Goal: Task Accomplishment & Management: Manage account settings

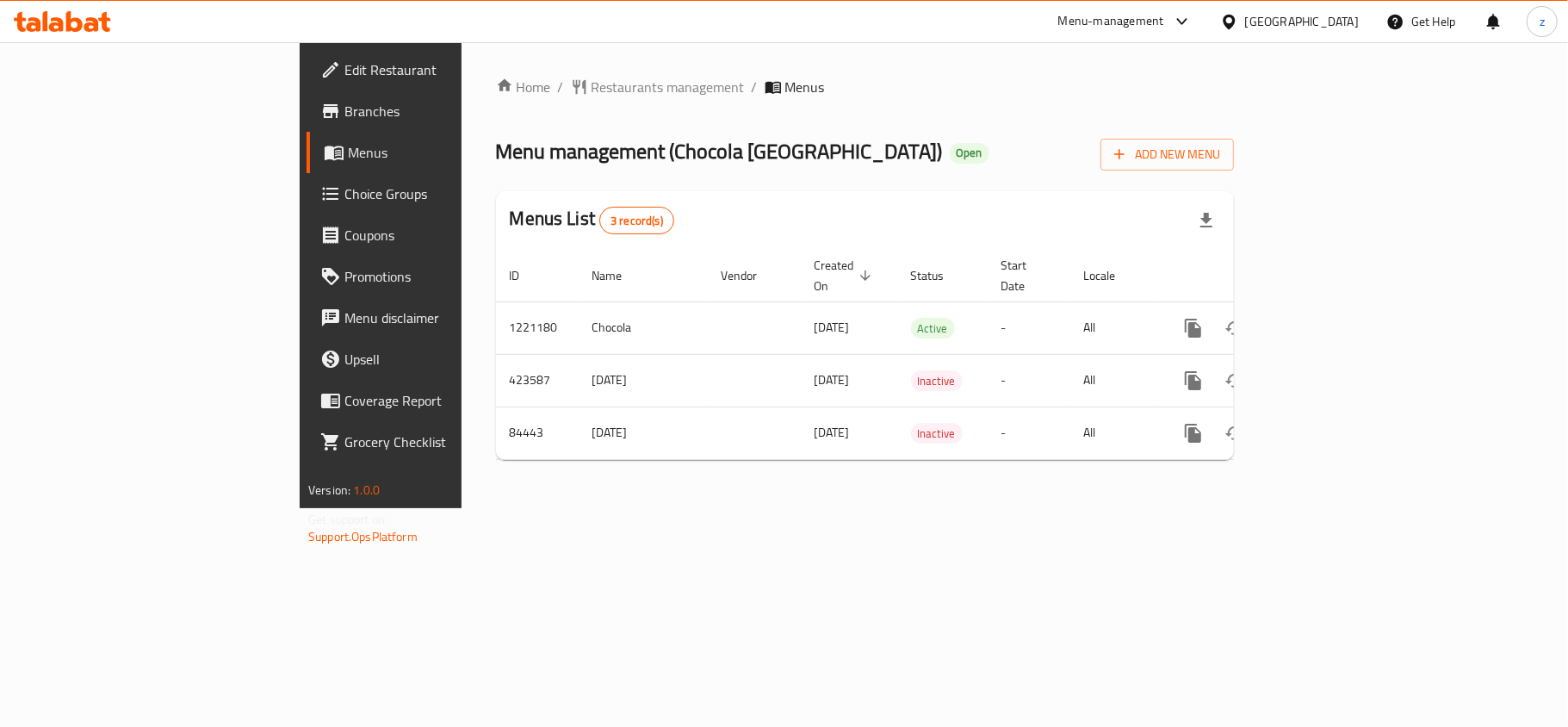
click at [592, 87] on span "Restaurants management" at bounding box center [668, 86] width 154 height 21
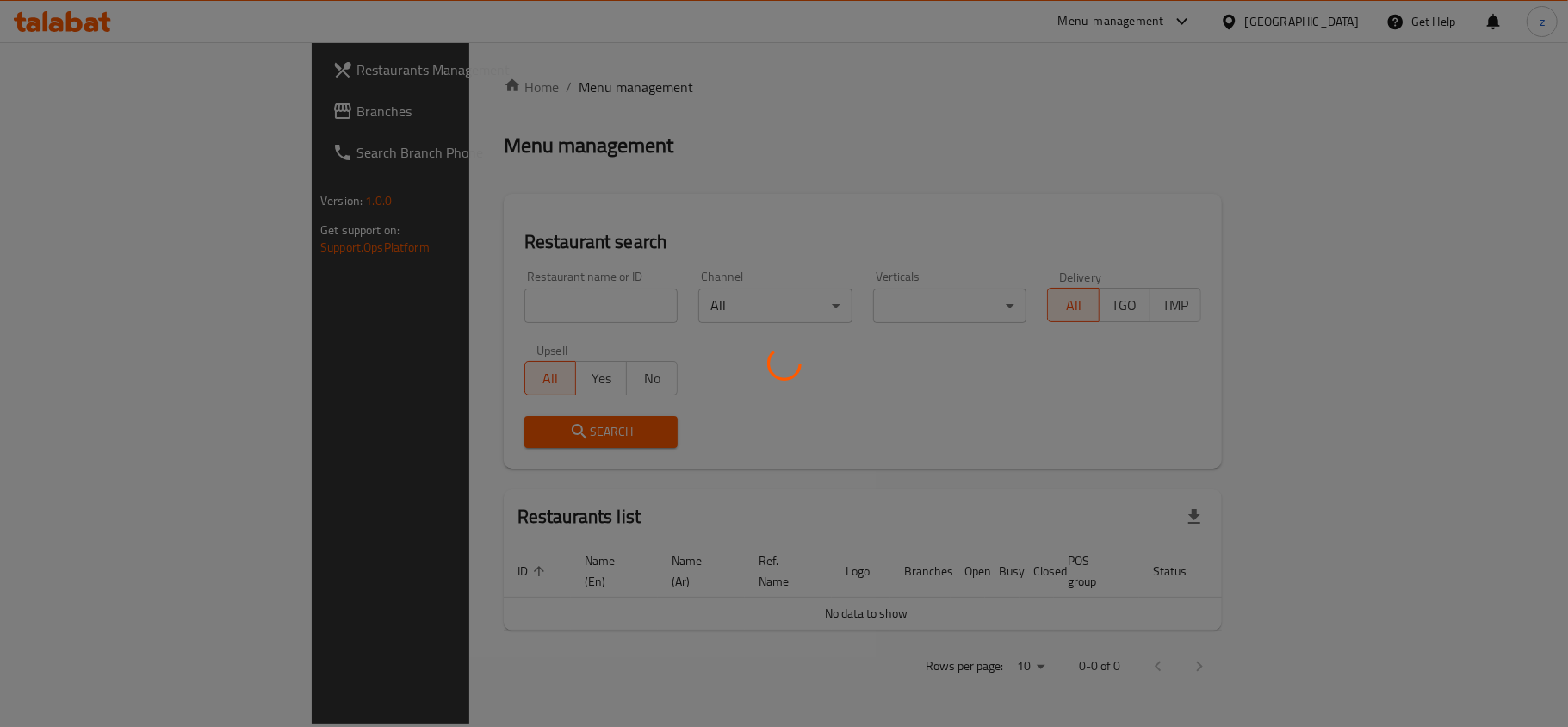
click at [410, 270] on div at bounding box center [784, 363] width 1568 height 727
click at [430, 293] on div at bounding box center [784, 363] width 1568 height 727
click at [432, 304] on div at bounding box center [784, 363] width 1568 height 727
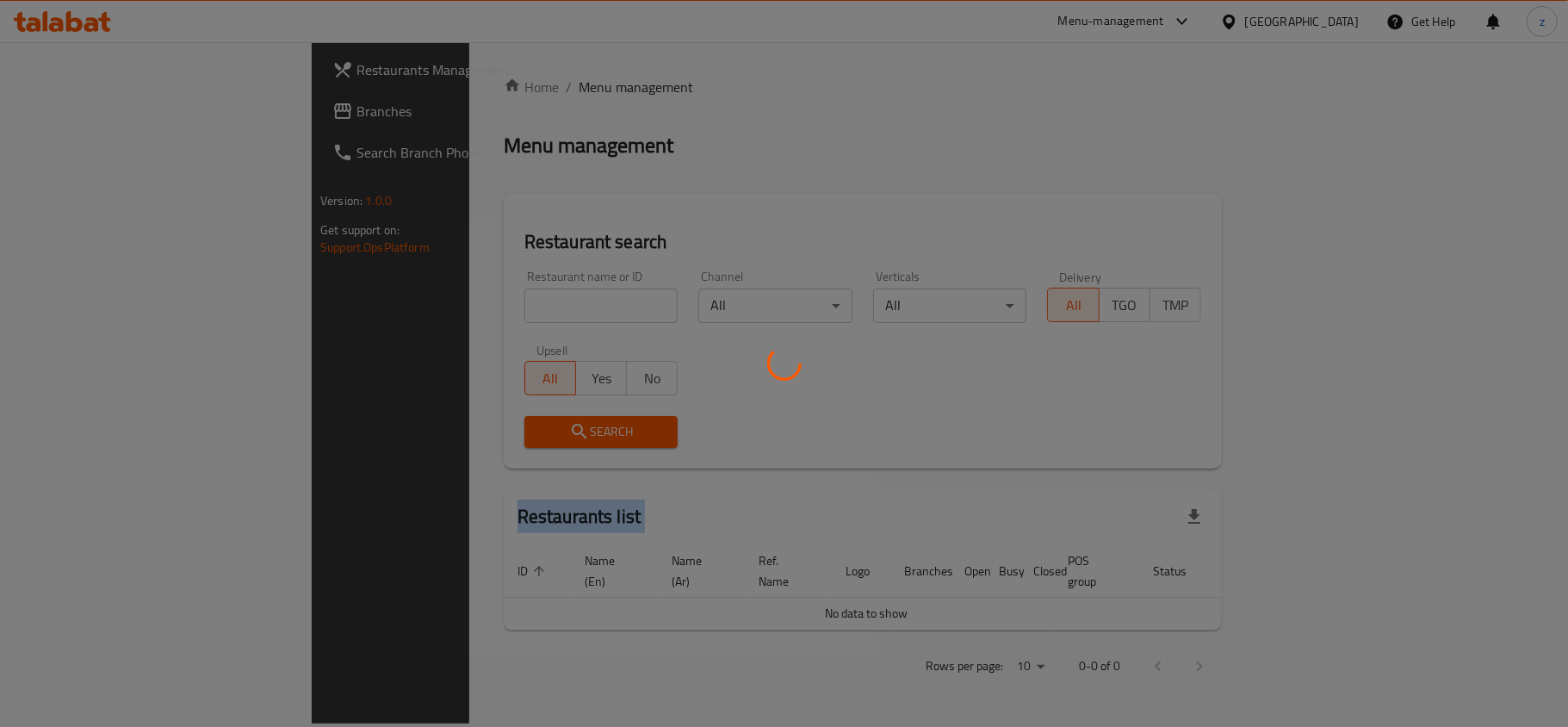
click at [432, 304] on div at bounding box center [784, 363] width 1568 height 727
click at [407, 291] on div at bounding box center [784, 363] width 1568 height 727
click at [382, 299] on div at bounding box center [784, 363] width 1568 height 727
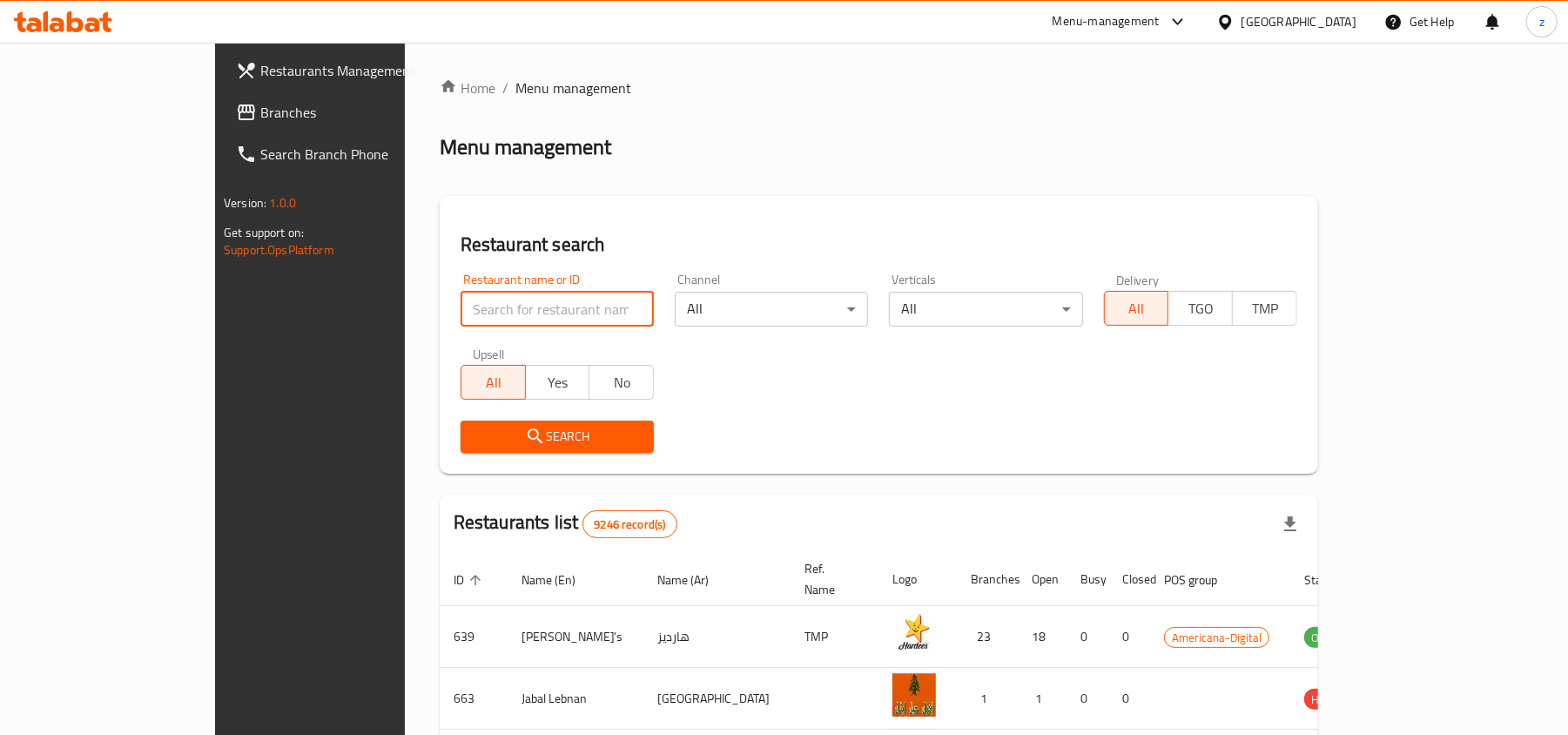
click at [461, 295] on input "search" at bounding box center [557, 309] width 193 height 35
paste input "600759"
type input "600759"
click at [524, 423] on button "Search" at bounding box center [557, 436] width 193 height 33
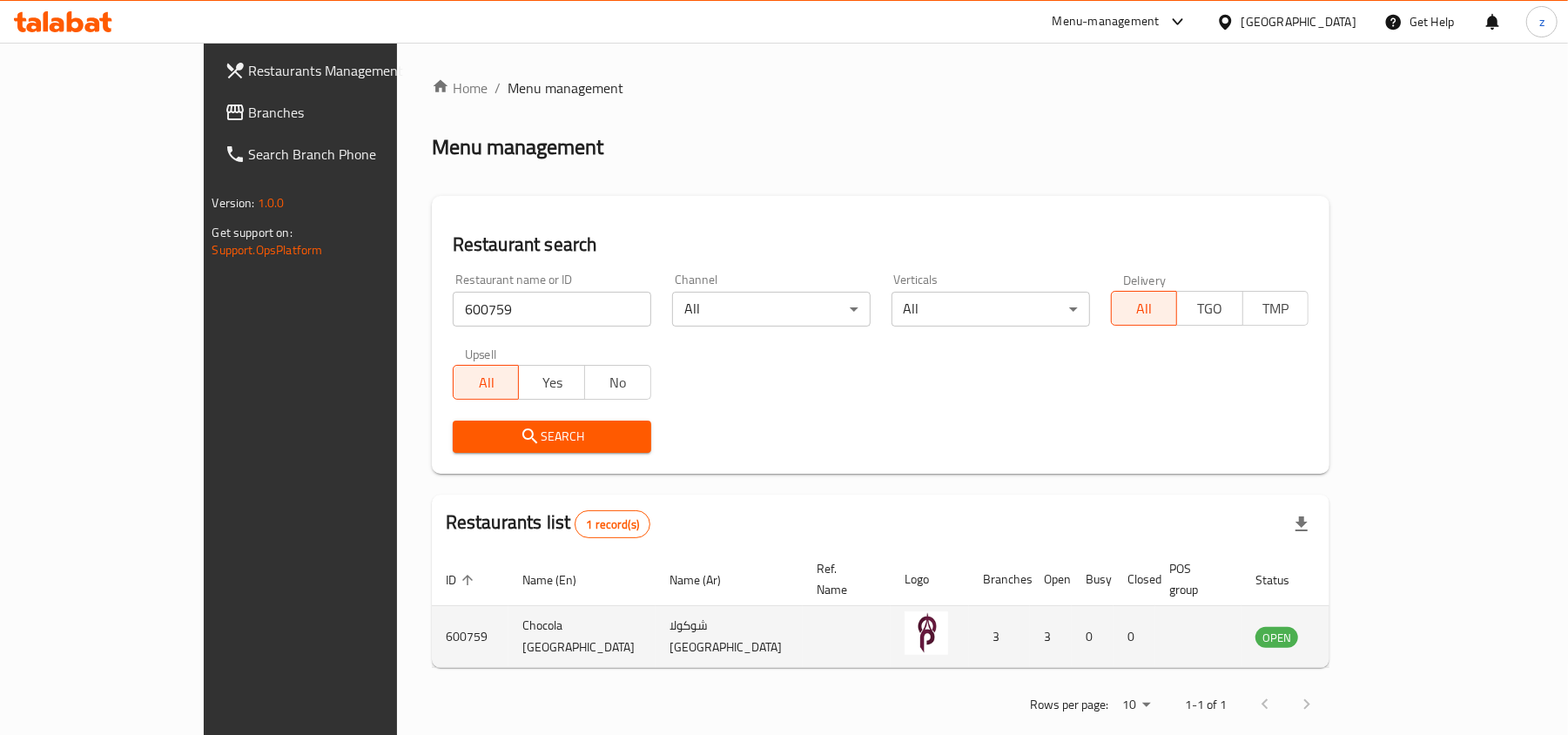
click at [812, 621] on td "enhanced table" at bounding box center [846, 637] width 88 height 62
click at [808, 643] on td "enhanced table" at bounding box center [846, 637] width 88 height 62
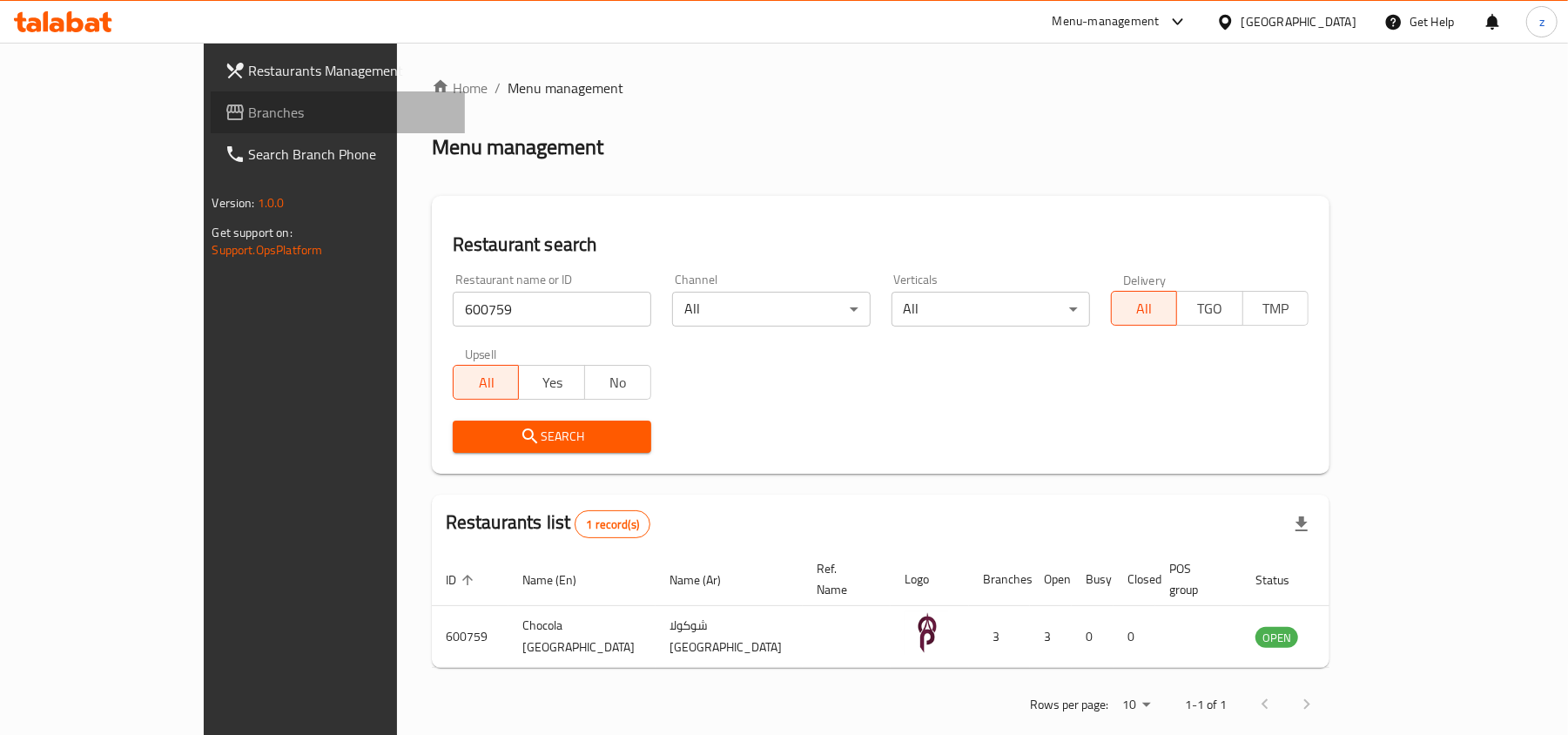
click at [249, 109] on span "Branches" at bounding box center [350, 112] width 203 height 21
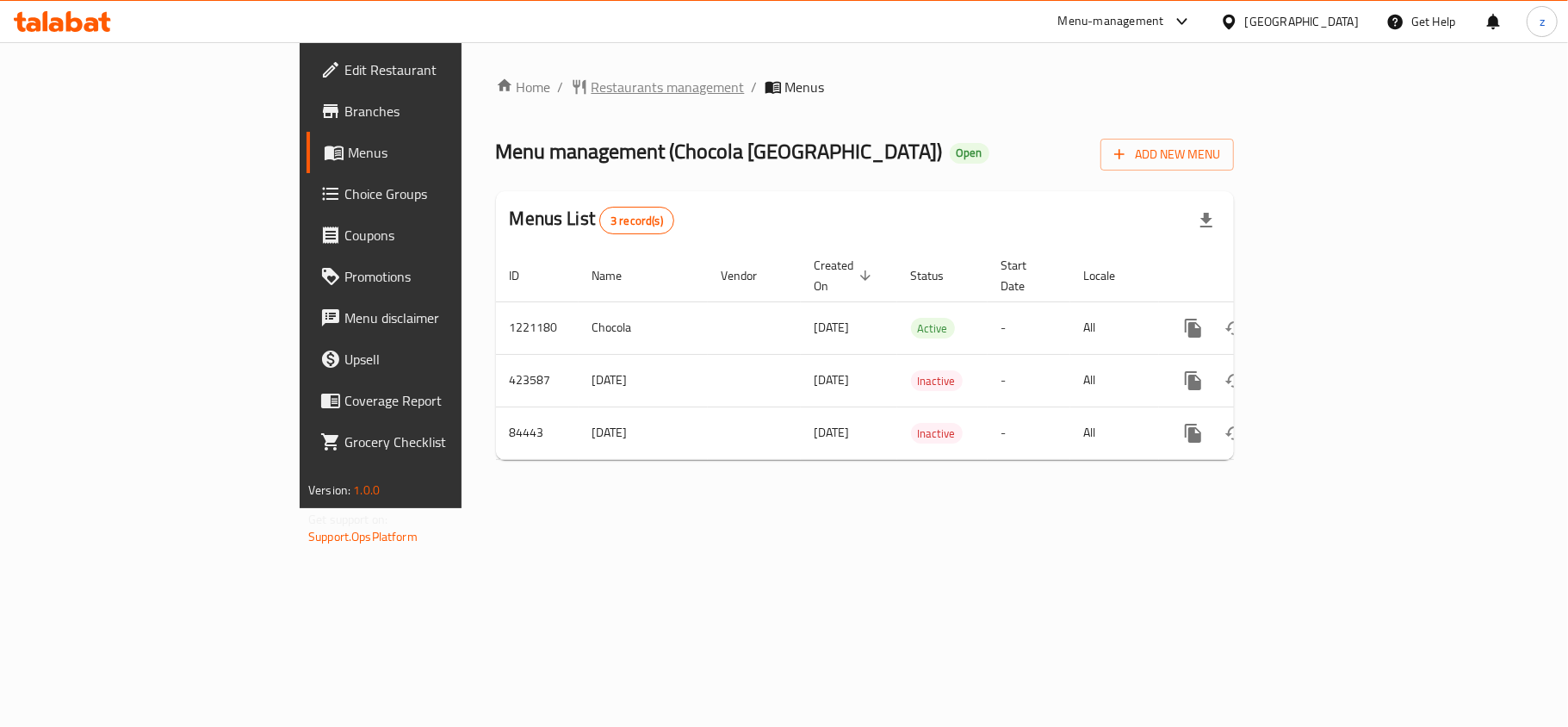
click at [592, 94] on span "Restaurants management" at bounding box center [668, 86] width 154 height 21
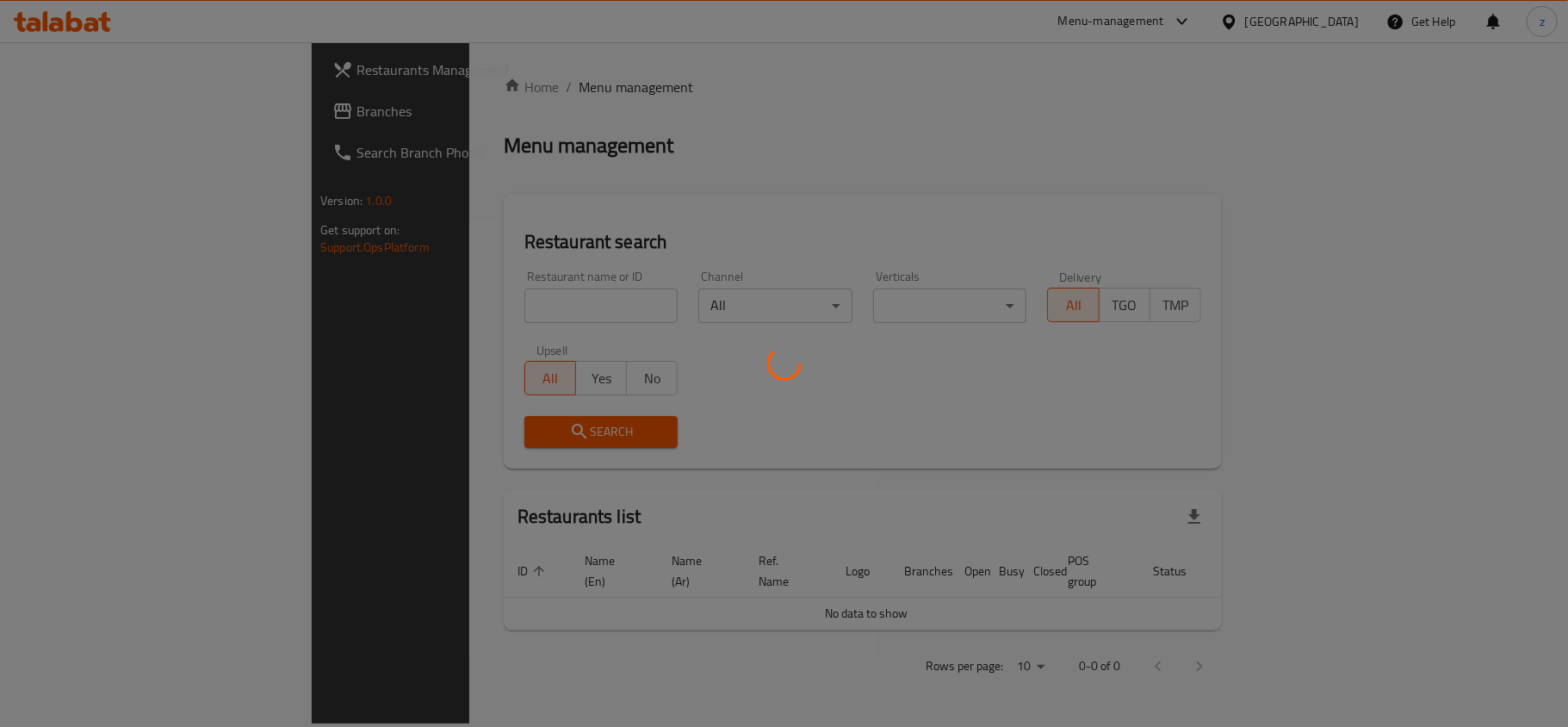
click at [457, 308] on div at bounding box center [784, 363] width 1568 height 727
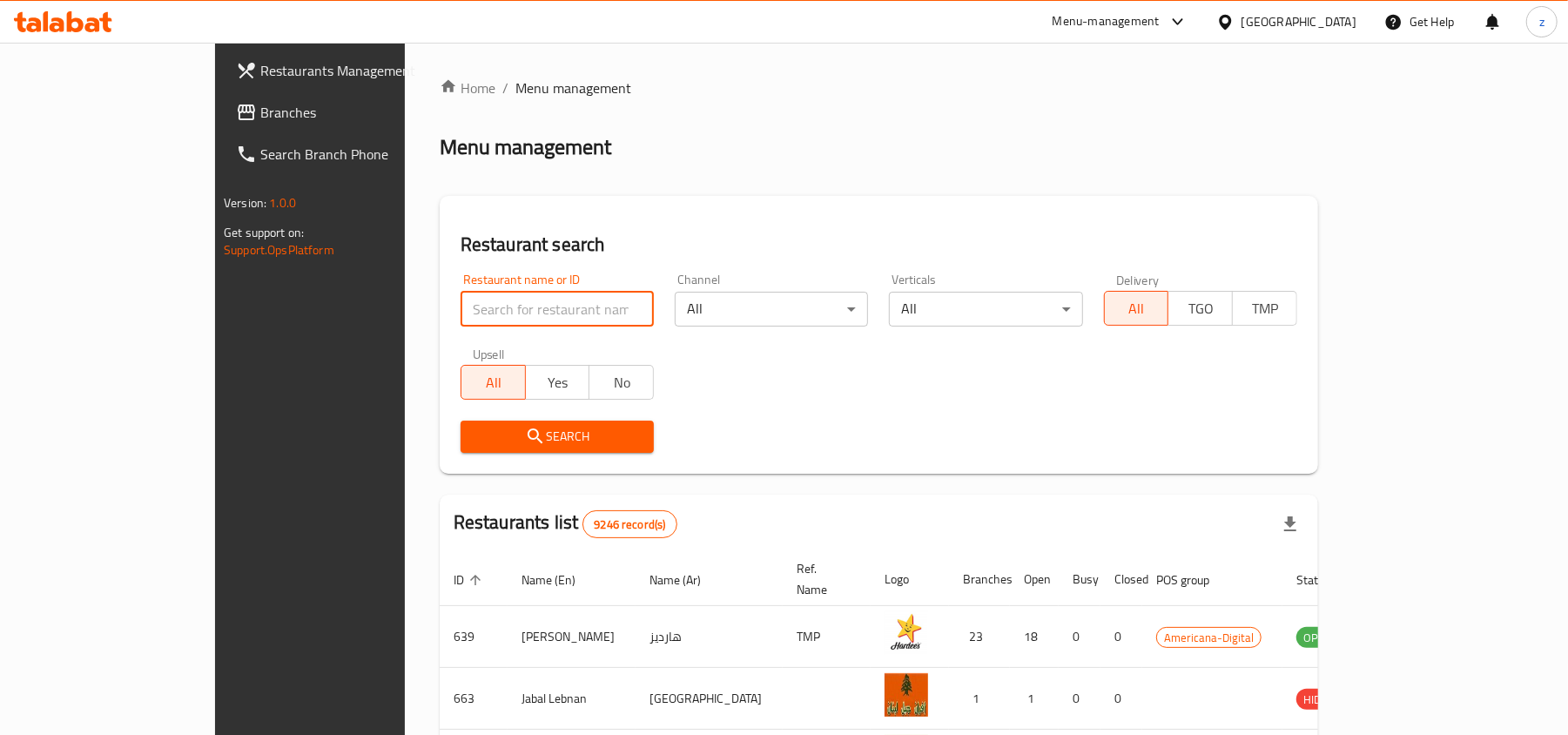
click at [461, 302] on input "search" at bounding box center [557, 309] width 193 height 35
paste input "600759"
type input "600759"
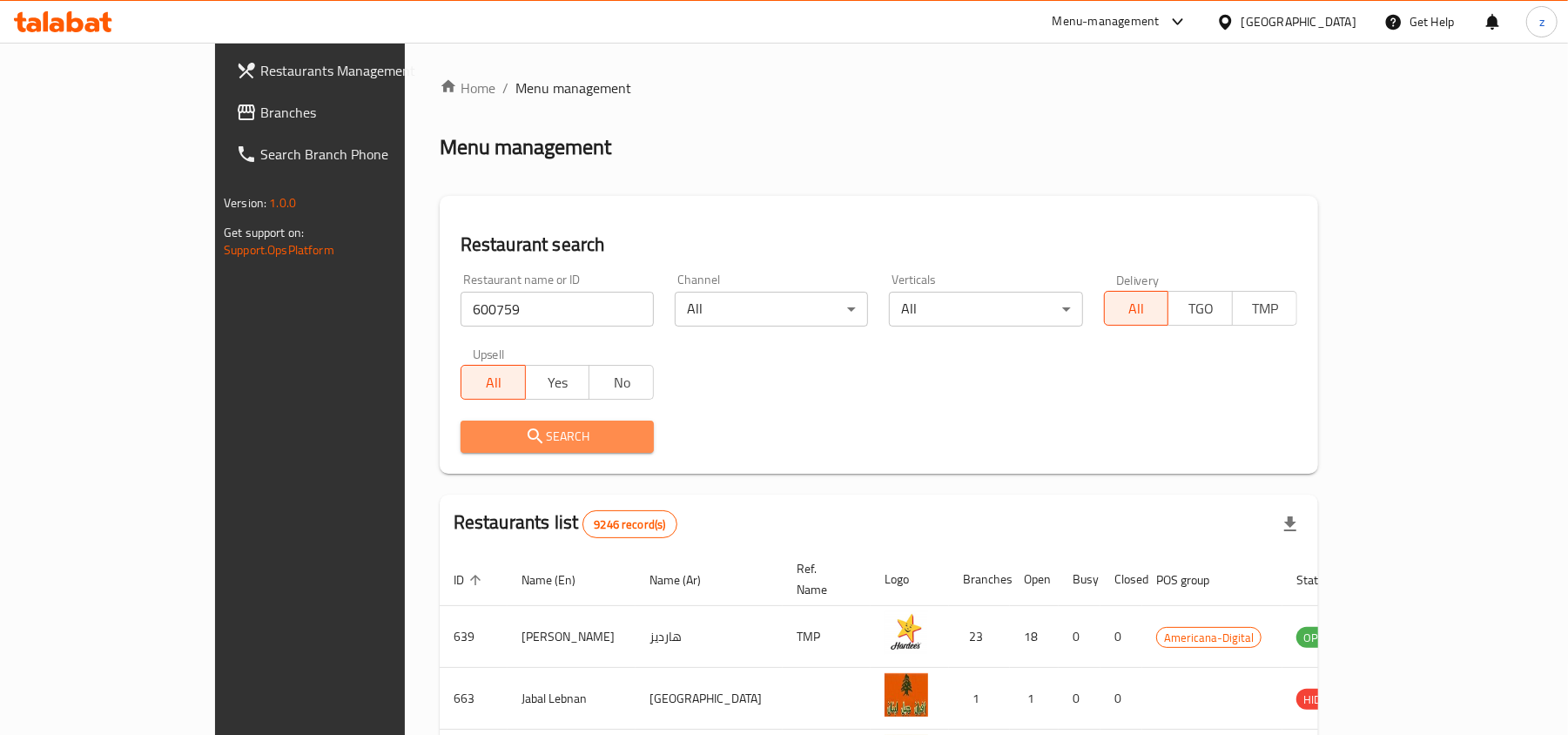
click at [499, 440] on span "Search" at bounding box center [557, 437] width 165 height 22
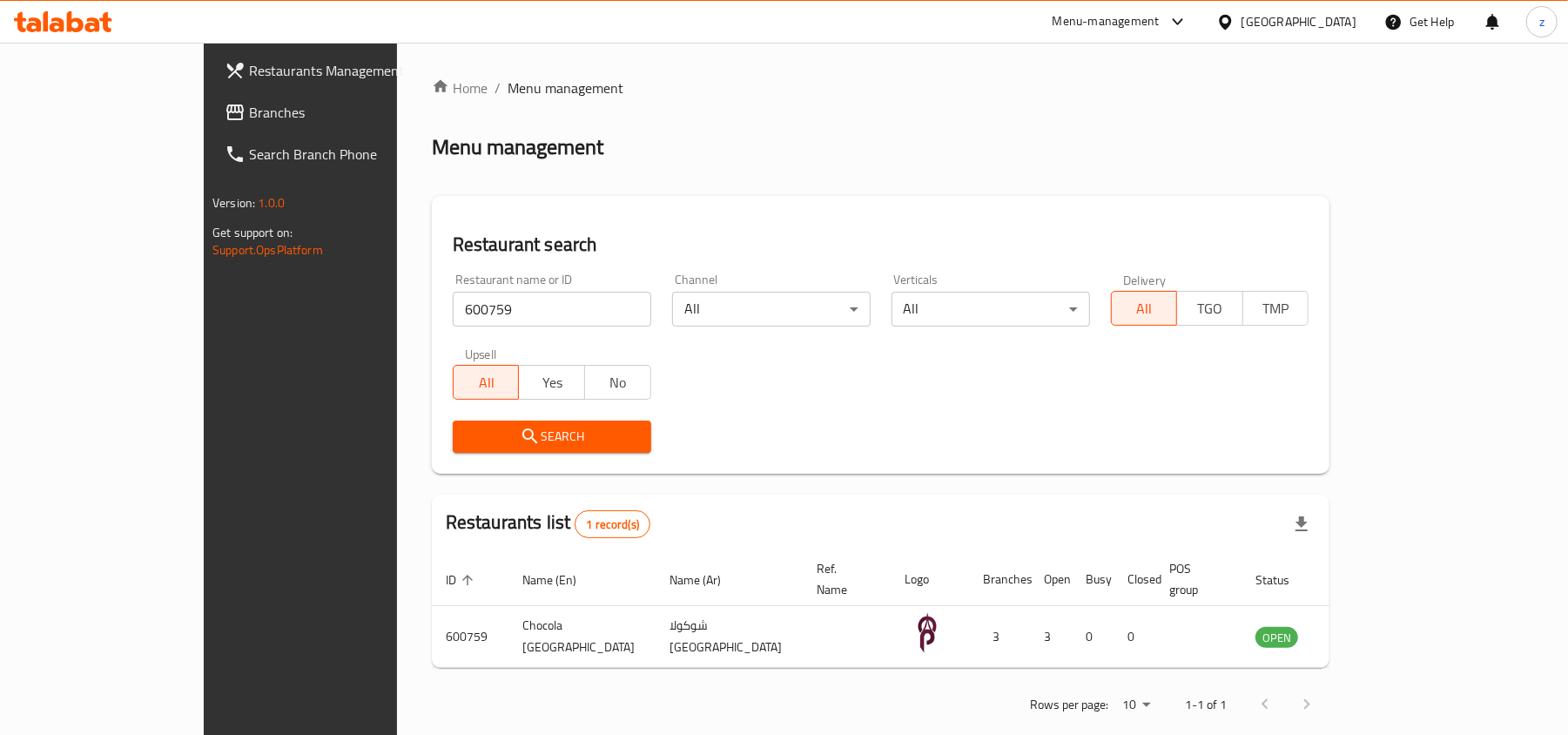
click at [844, 460] on div "Search" at bounding box center [880, 437] width 877 height 53
click at [1241, 18] on div at bounding box center [1229, 21] width 26 height 19
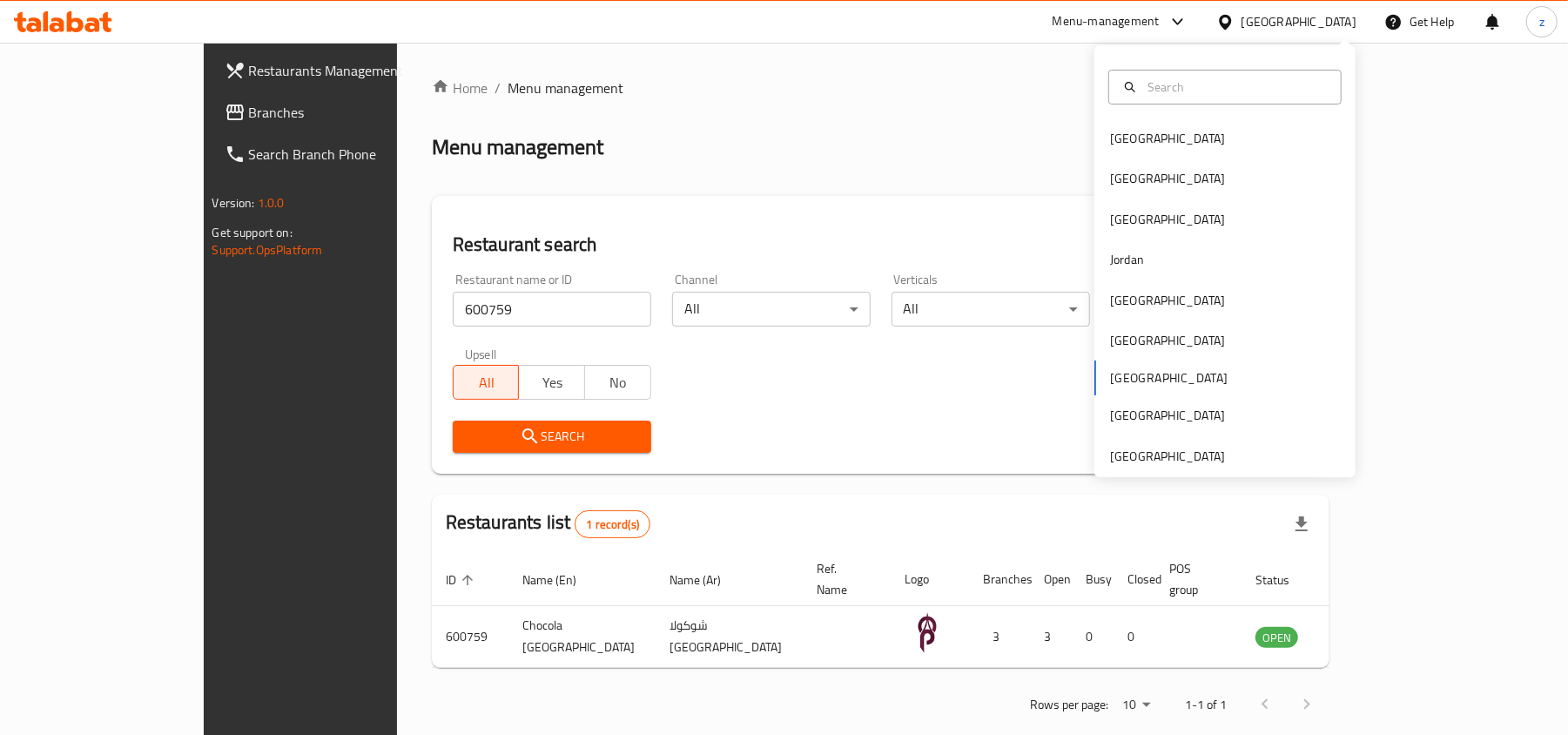
click at [1107, 383] on div "Bahrain Egypt Iraq Jordan Kuwait Oman Qatar Saudi Arabia United Arab Emirates" at bounding box center [1225, 298] width 261 height 358
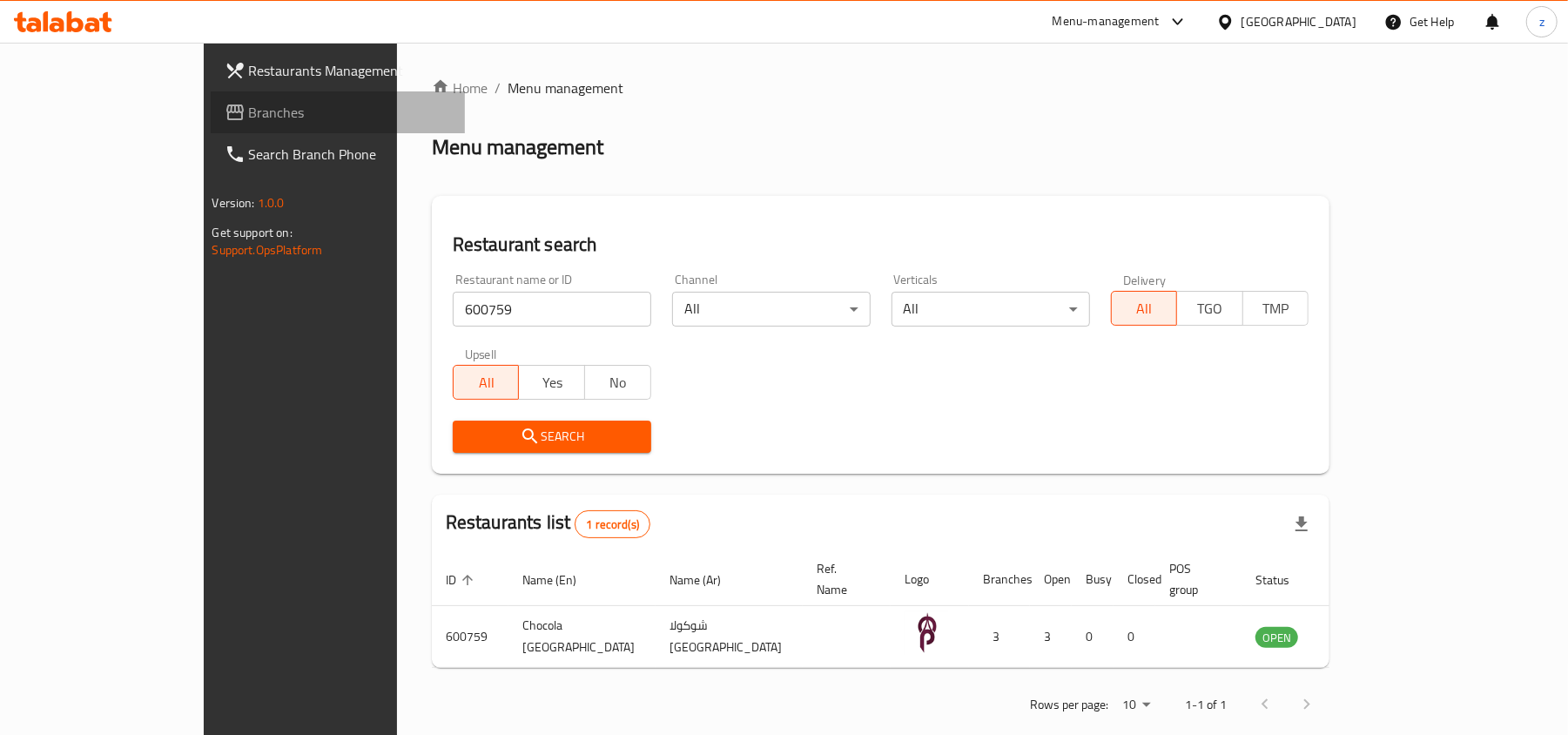
click at [224, 116] on icon at bounding box center [234, 112] width 21 height 21
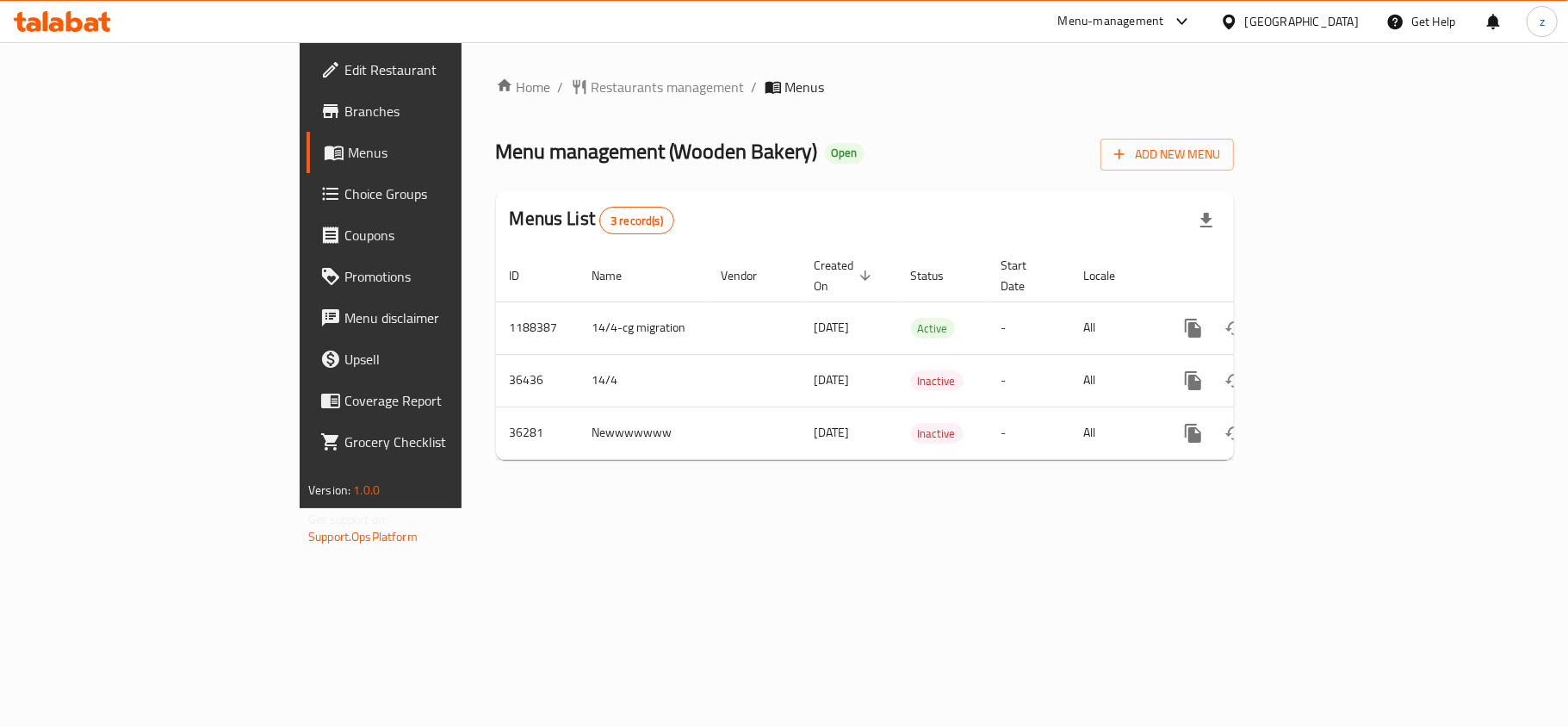
click at [496, 105] on div "Home / Restaurants management / Menus Menu management ( Wooden Bakery ) Open Ad…" at bounding box center [865, 275] width 739 height 397
click at [592, 94] on span "Restaurants management" at bounding box center [668, 86] width 154 height 21
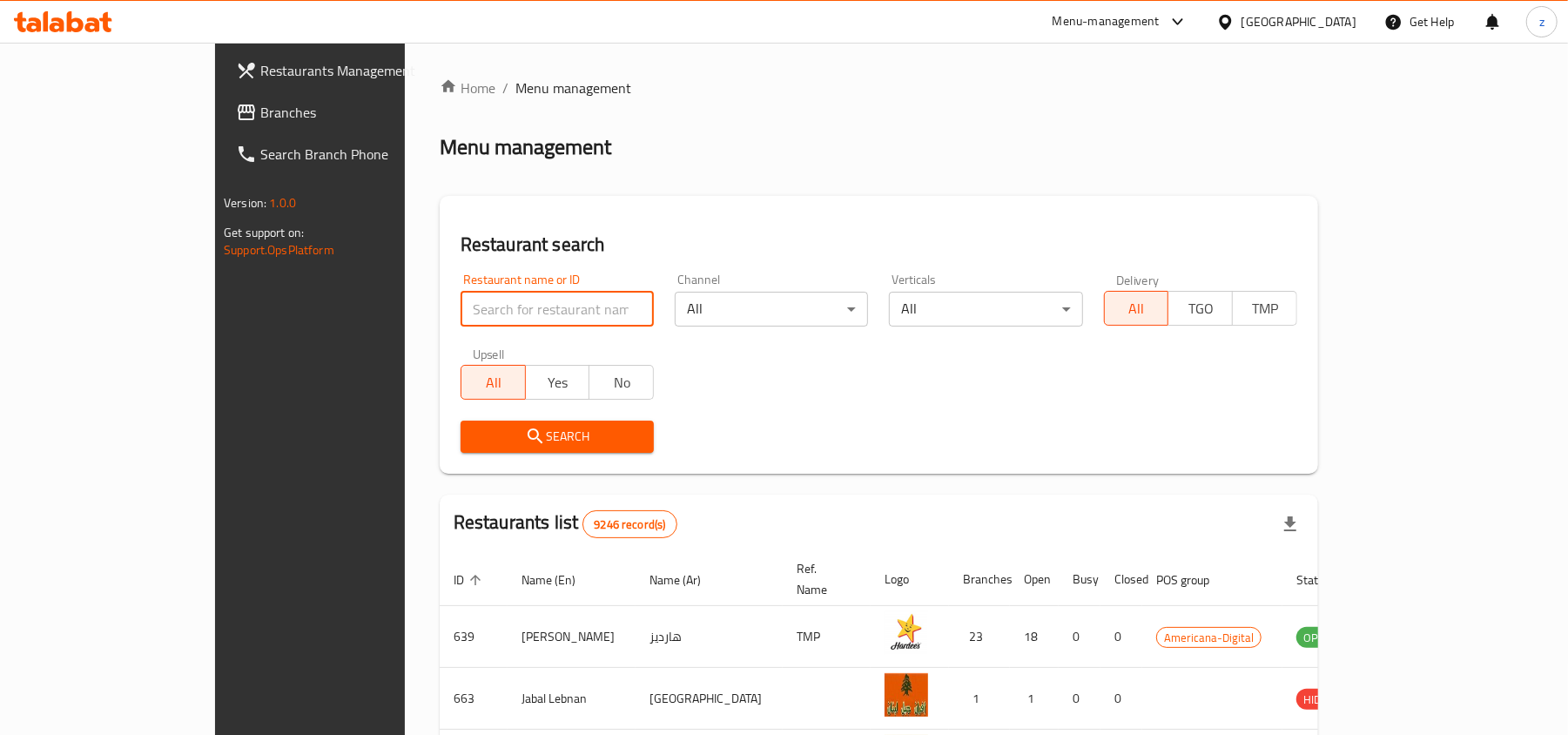
click at [461, 310] on input "search" at bounding box center [557, 309] width 193 height 35
paste input "18516"
type input "18516"
click at [525, 426] on icon "submit" at bounding box center [535, 436] width 21 height 21
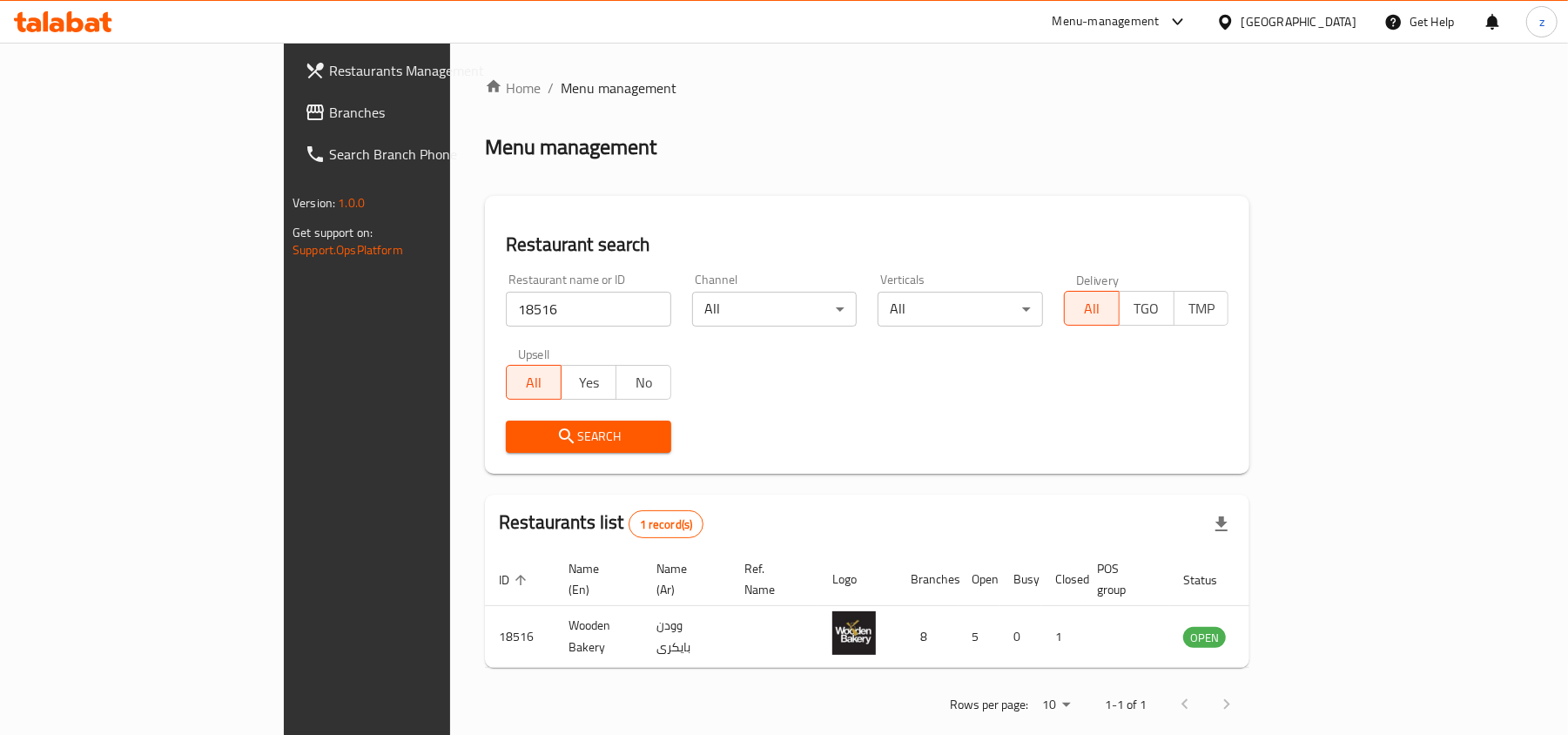
click at [742, 447] on div "Search" at bounding box center [867, 437] width 743 height 53
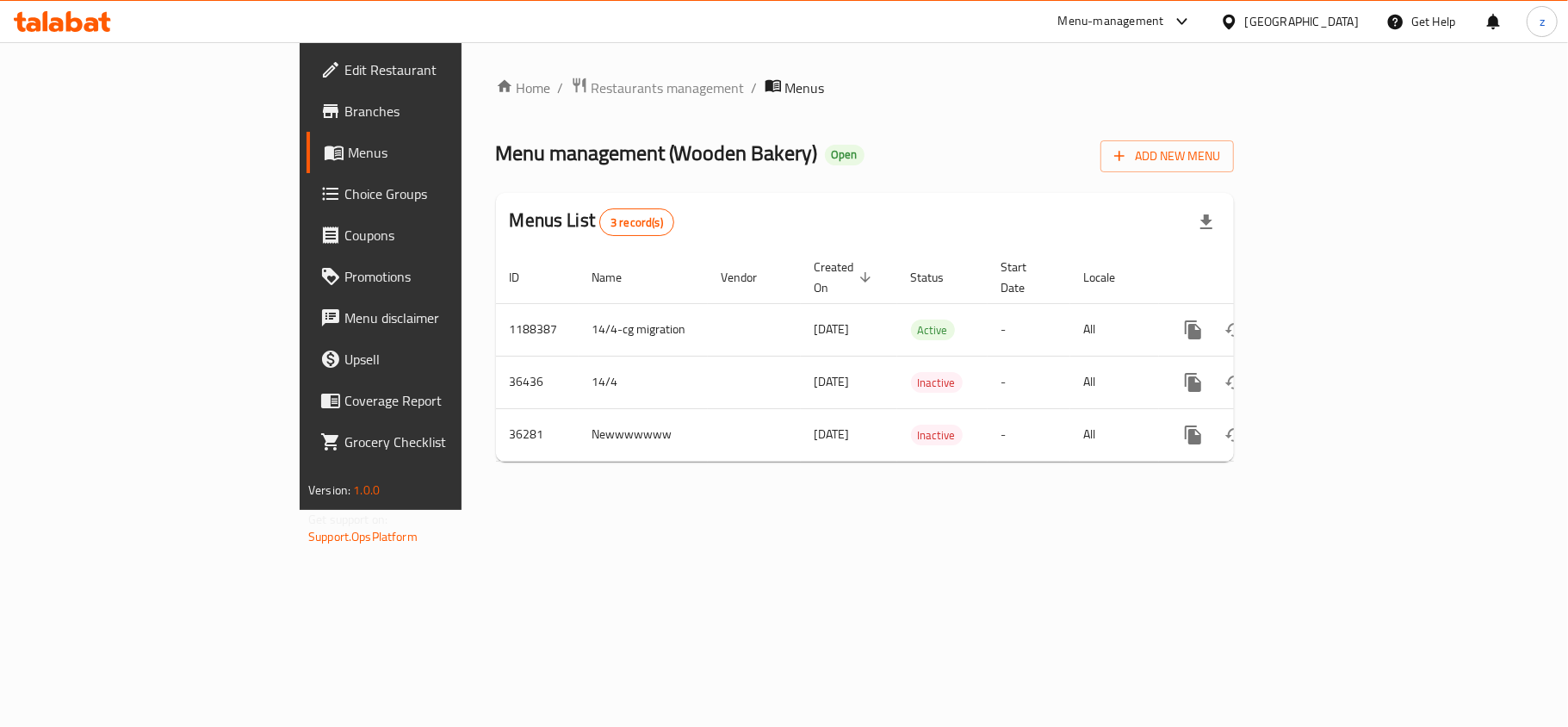
click at [344, 191] on span "Choice Groups" at bounding box center [446, 194] width 203 height 21
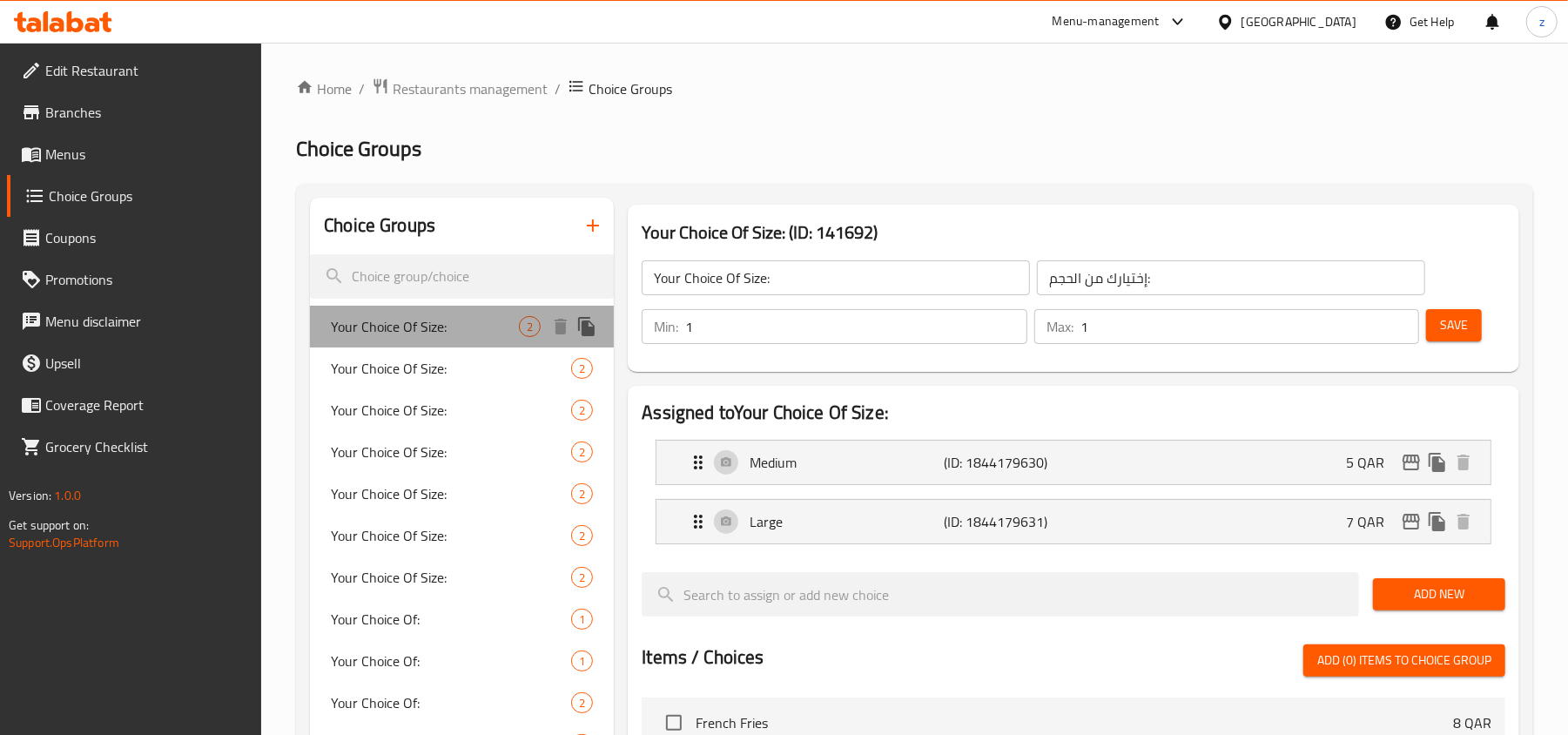
click at [453, 309] on div "Your Choice Of Size: 2" at bounding box center [461, 326] width 304 height 42
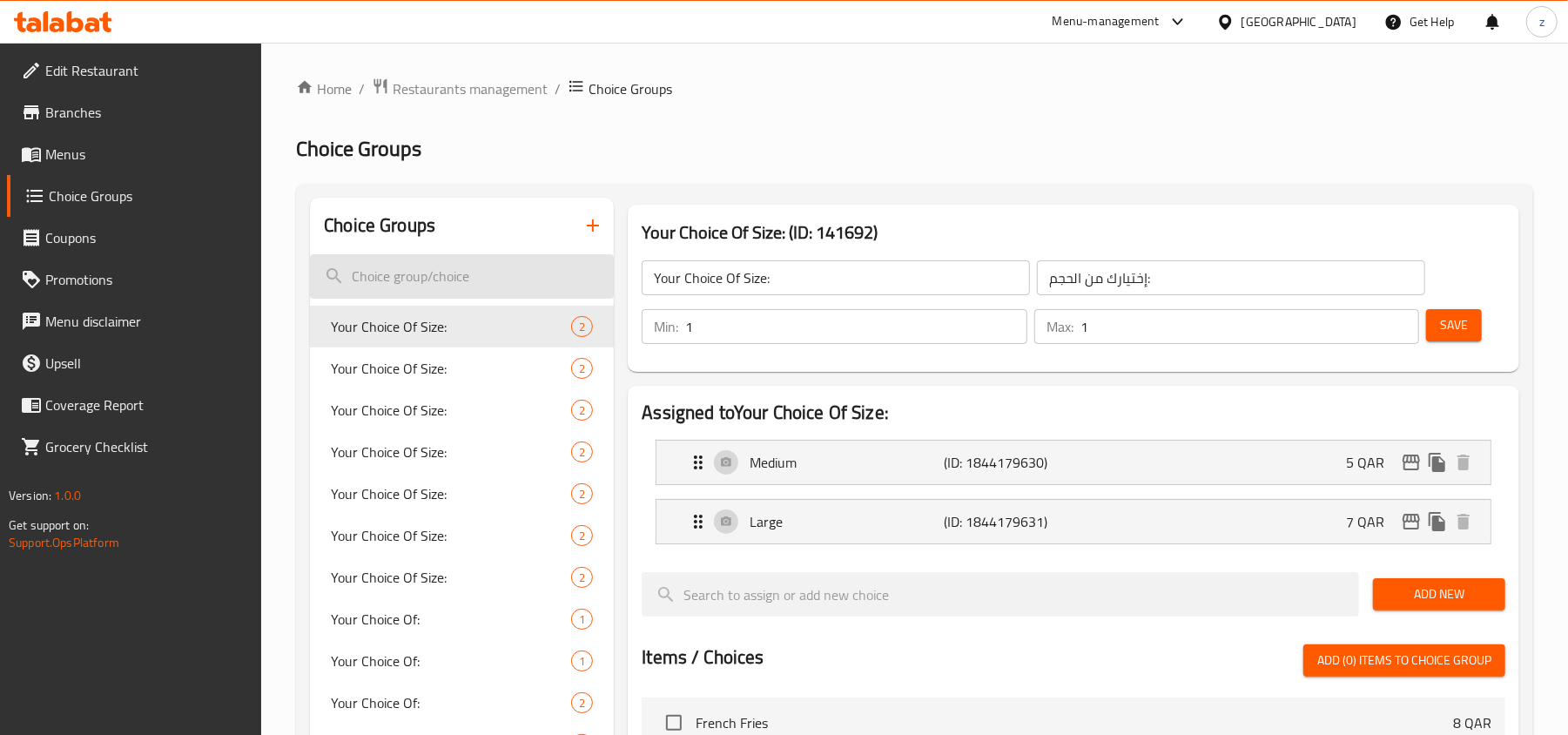
click at [429, 283] on input "search" at bounding box center [461, 276] width 304 height 45
paste input "Add On's"
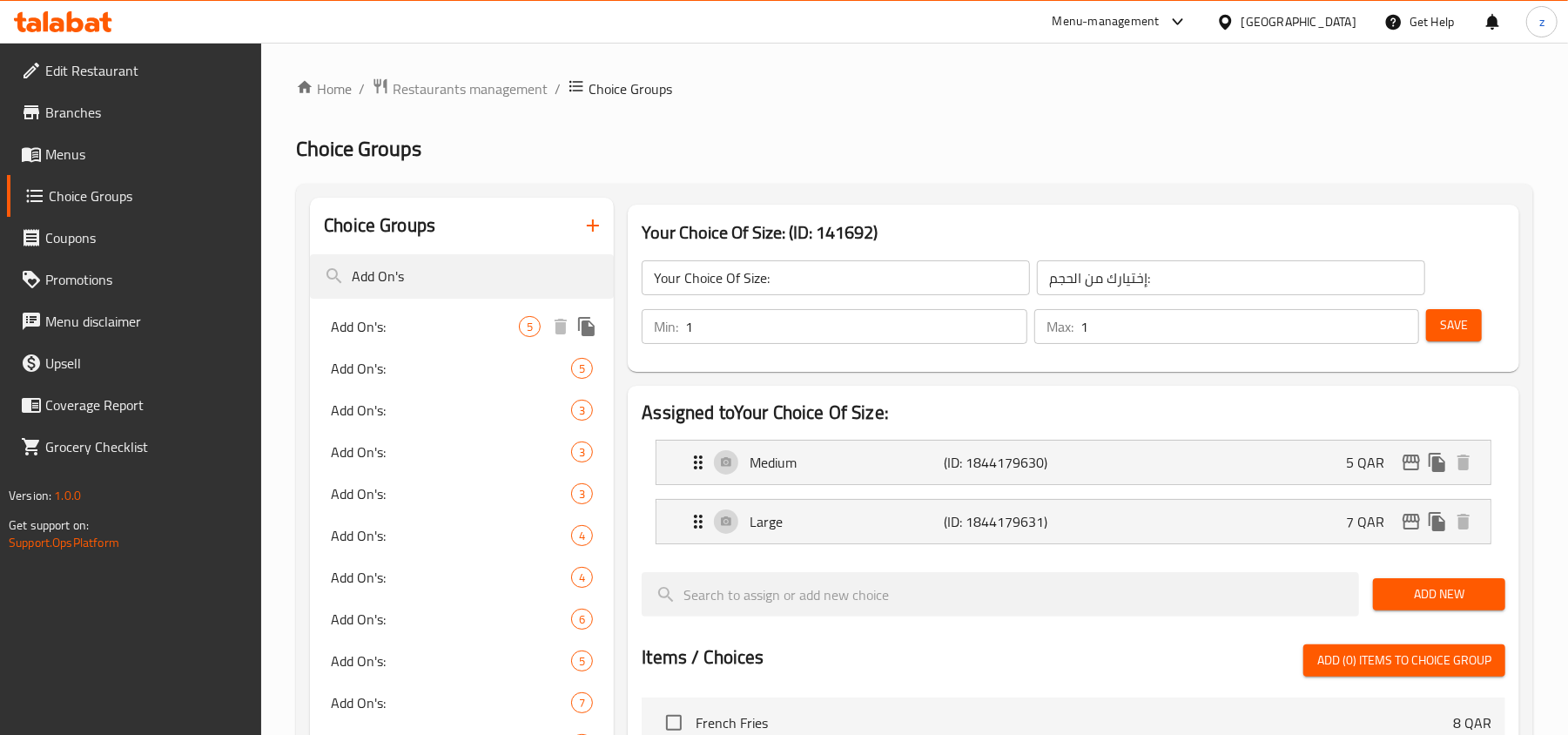
type input "Add On's"
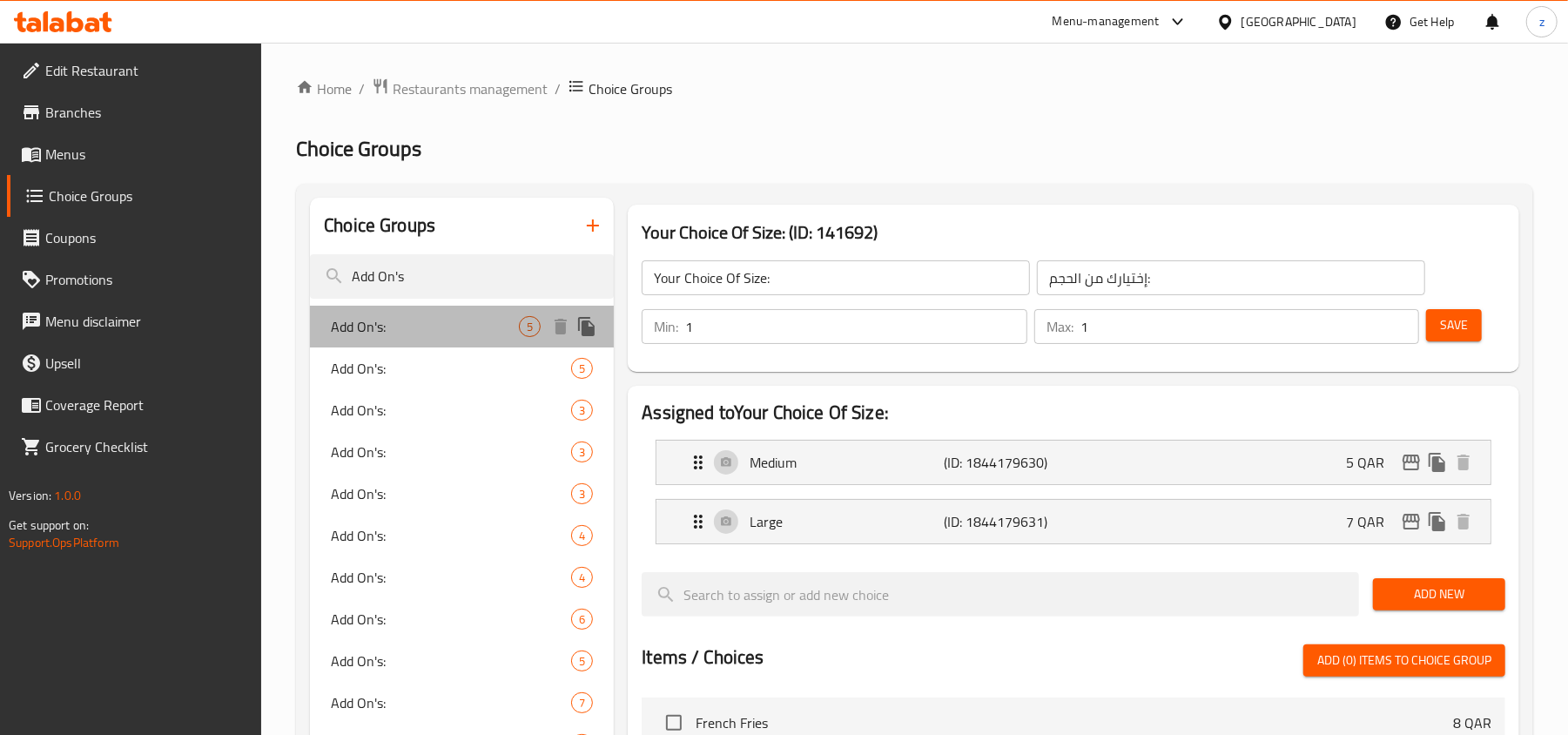
click at [380, 339] on div "Add On's: 5" at bounding box center [461, 326] width 304 height 42
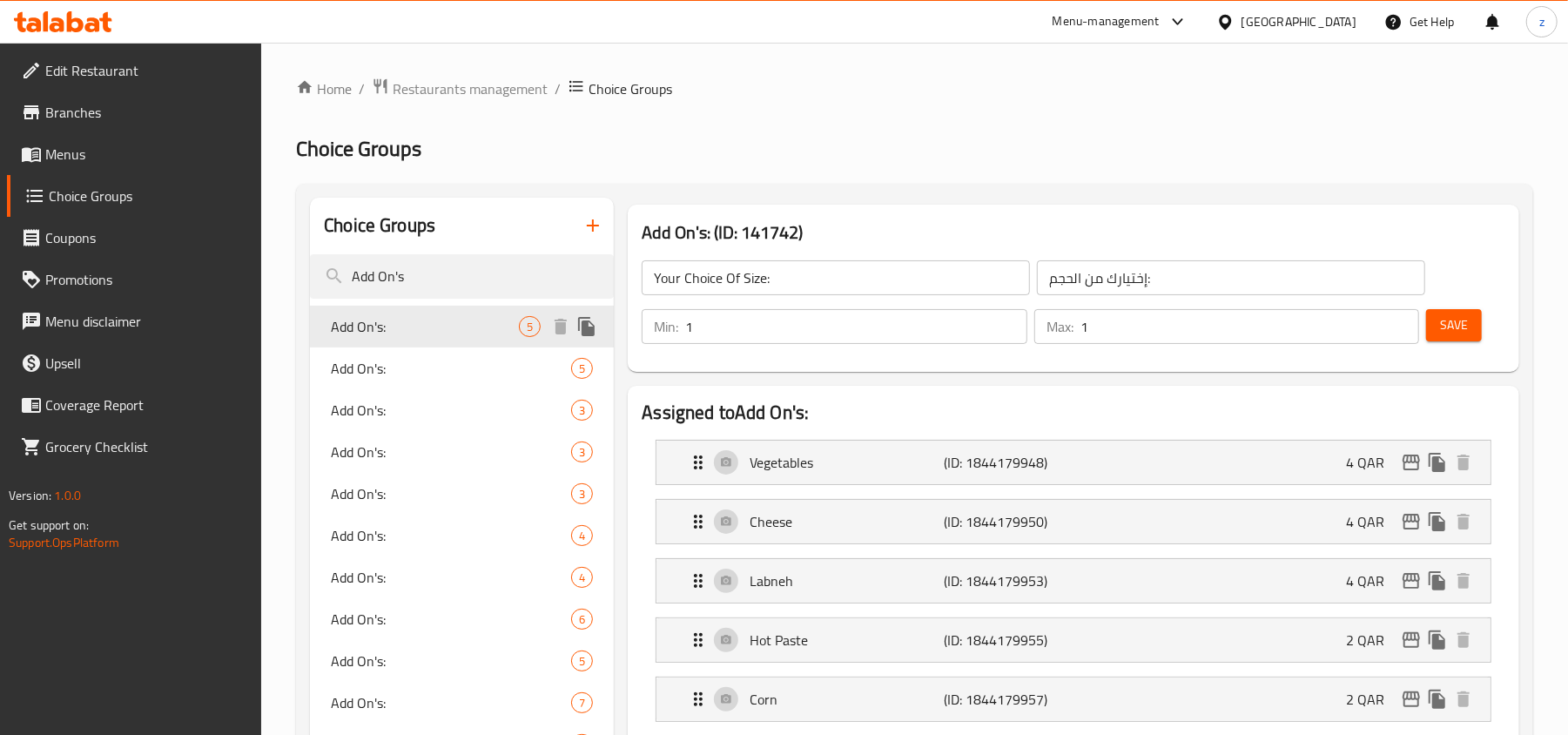
type input "Add On's:"
type input "الإضافات:"
type input "0"
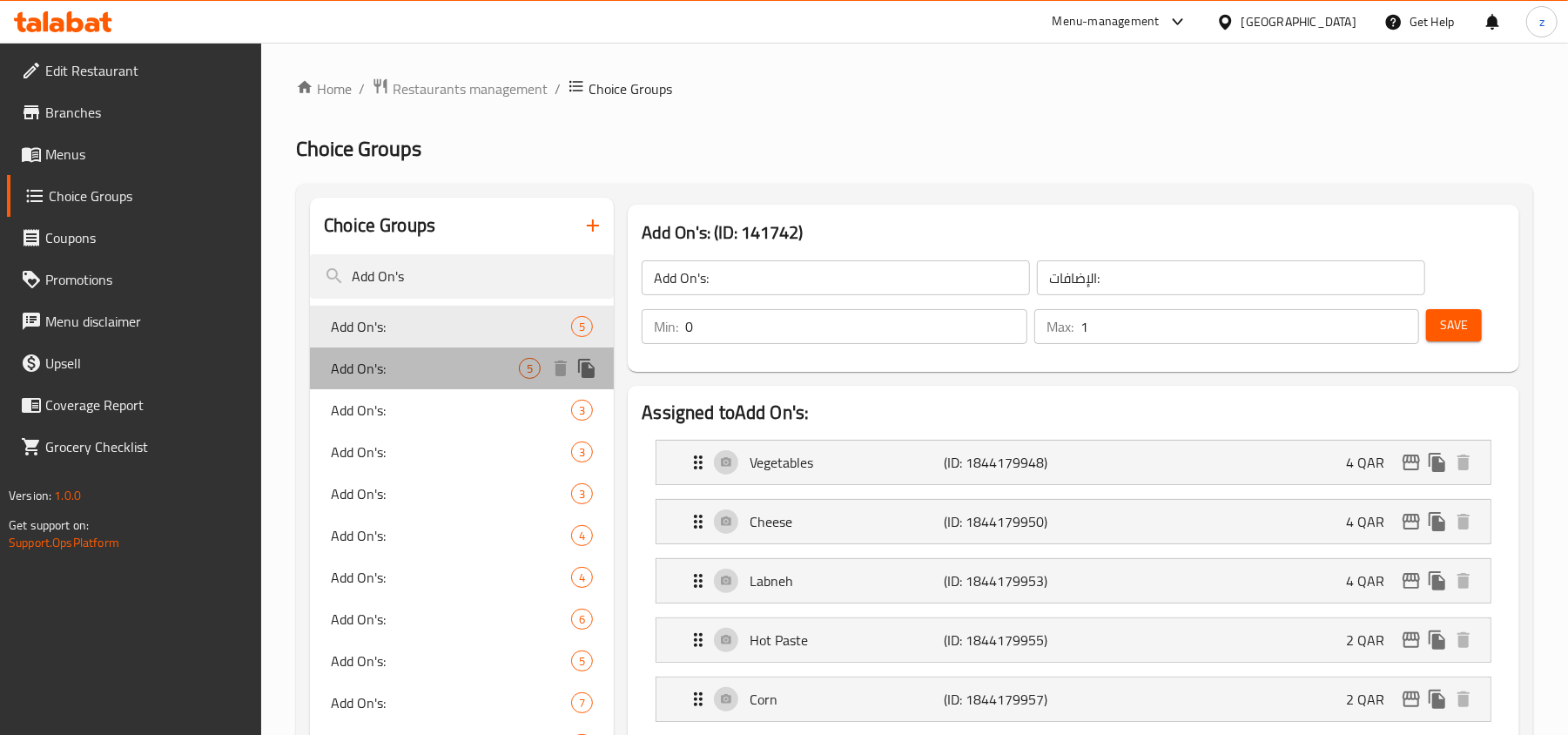
click at [391, 367] on span "Add On's:" at bounding box center [425, 368] width 188 height 21
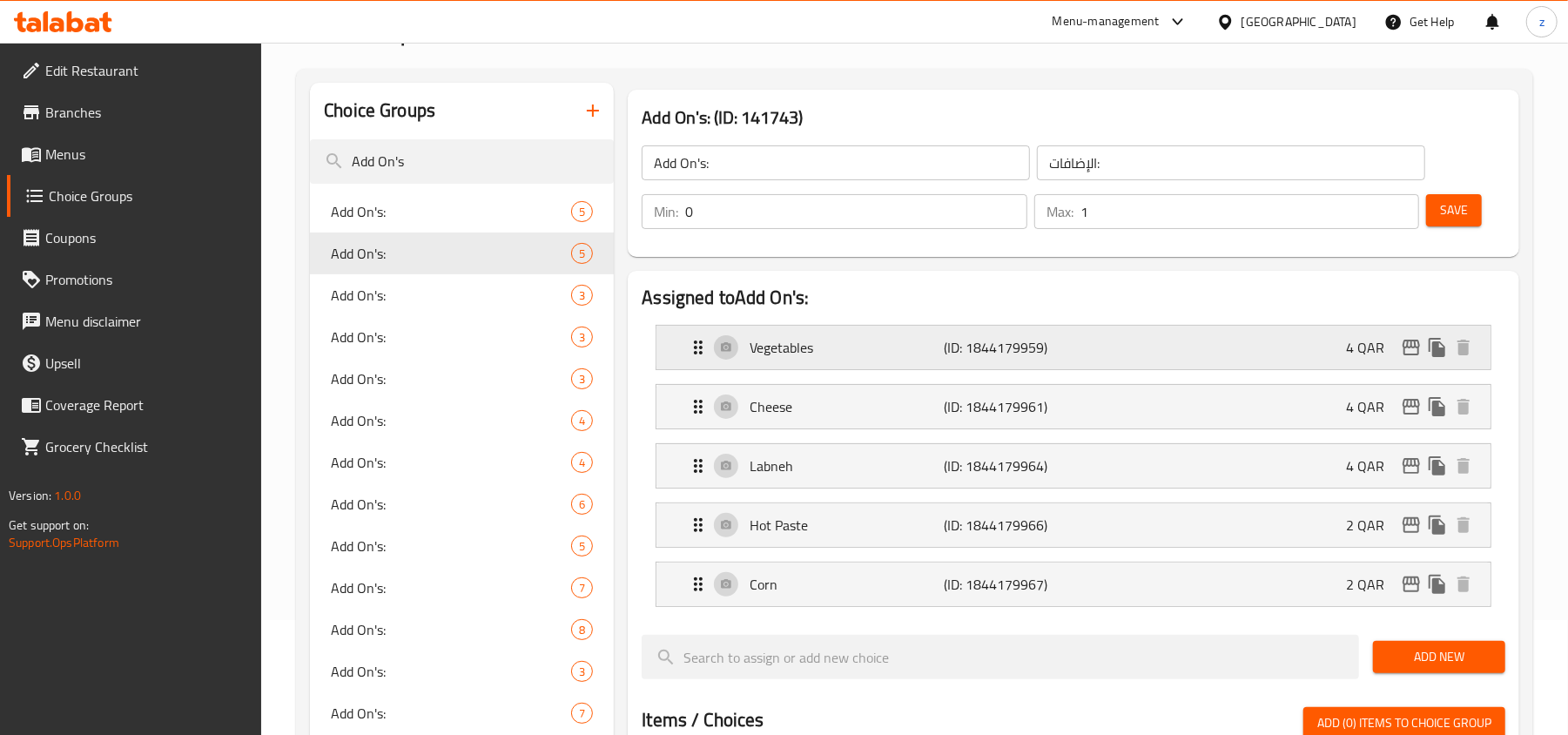
scroll to position [116, 0]
click at [389, 302] on span "Add On's:" at bounding box center [425, 294] width 188 height 21
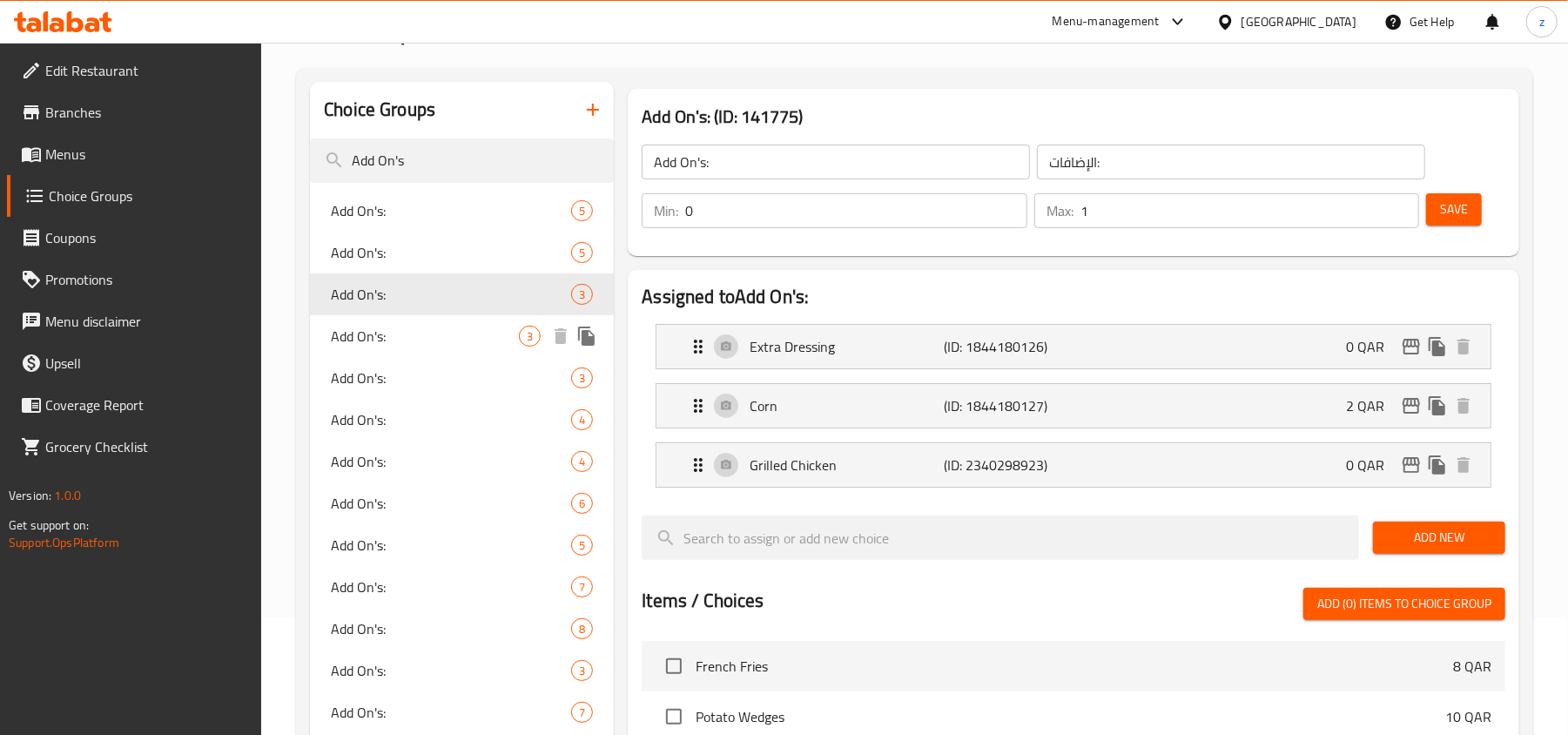
click at [391, 324] on div "Add On's: 3" at bounding box center [461, 336] width 304 height 42
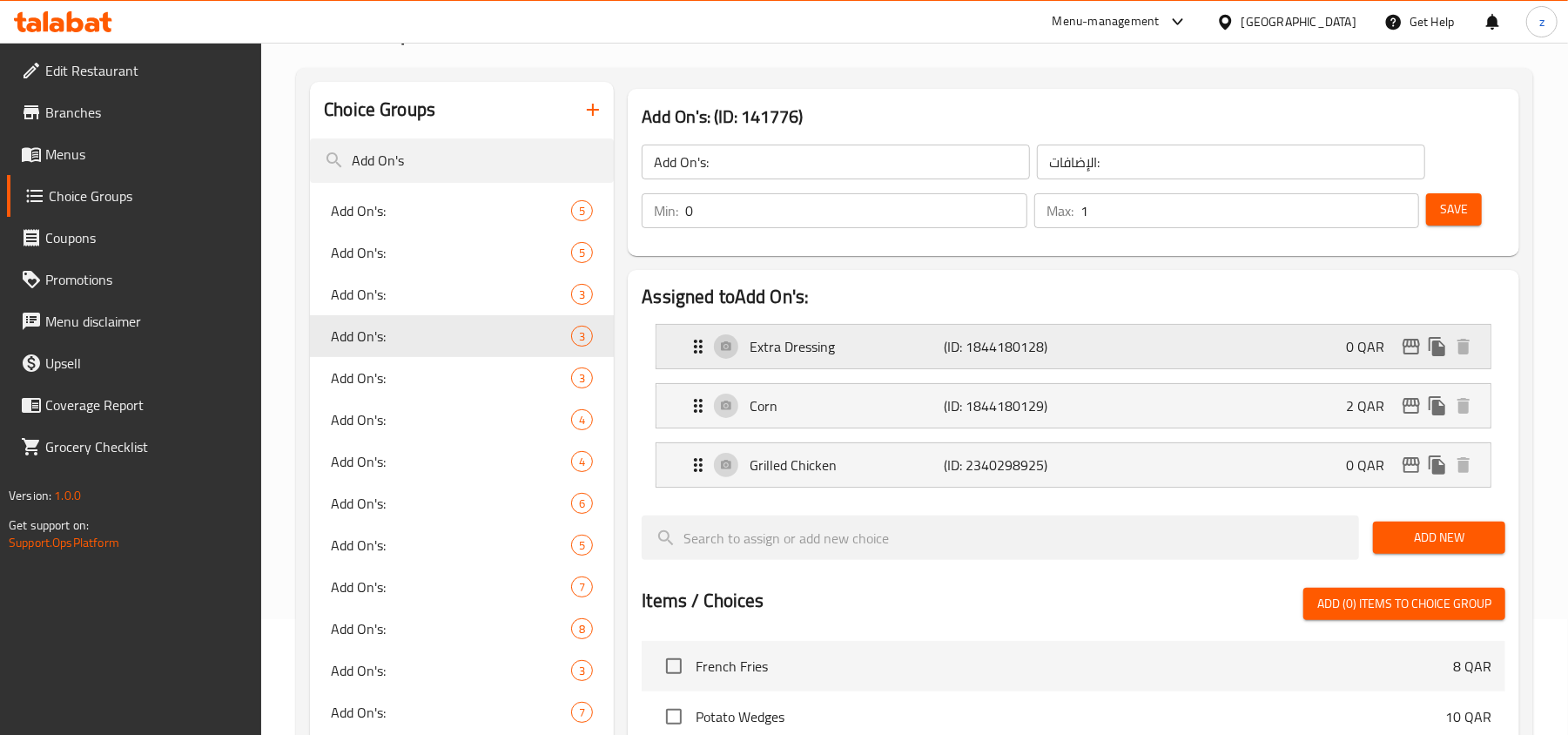
click at [700, 346] on icon "Expand" at bounding box center [698, 346] width 21 height 21
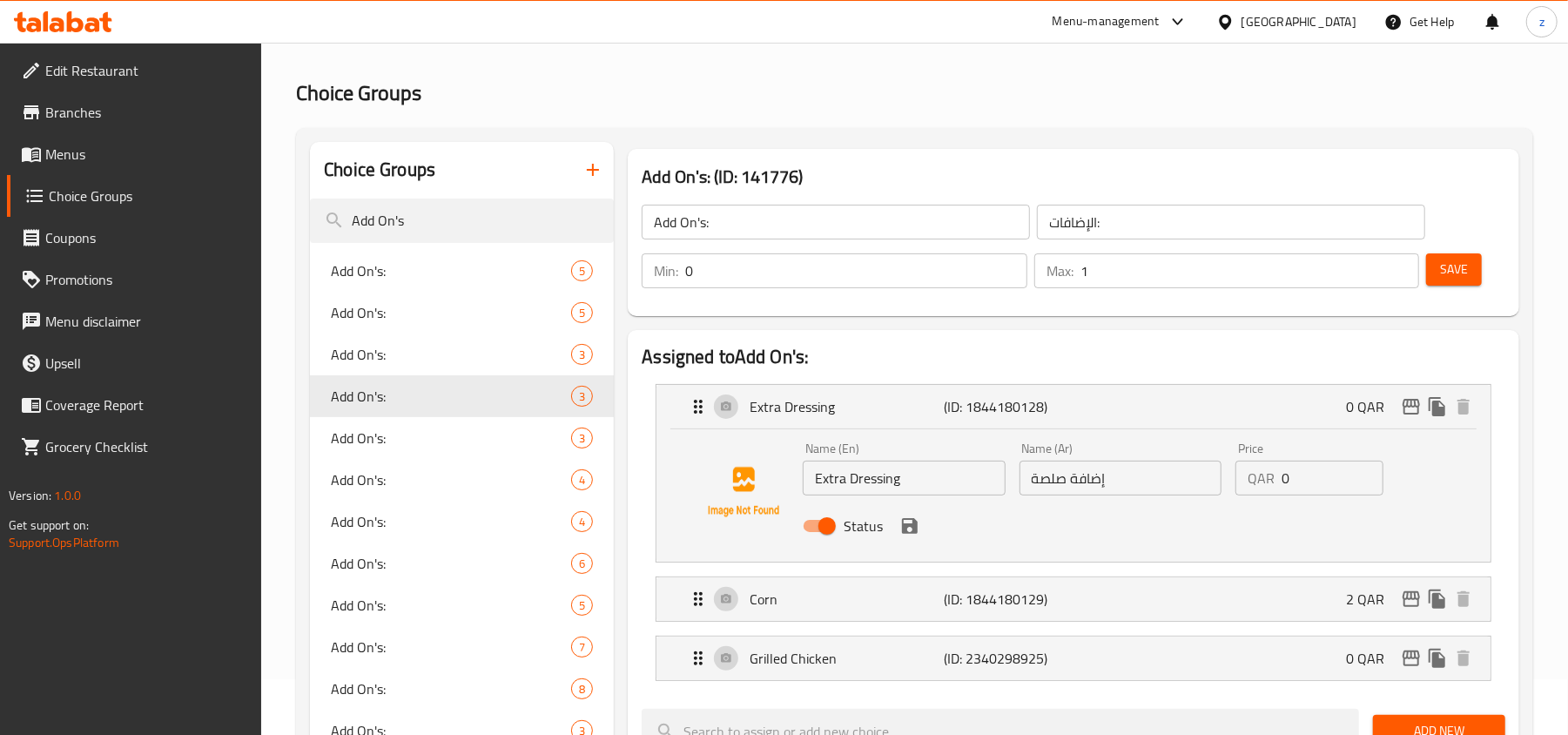
scroll to position [0, 0]
